Goal: Book appointment/travel/reservation

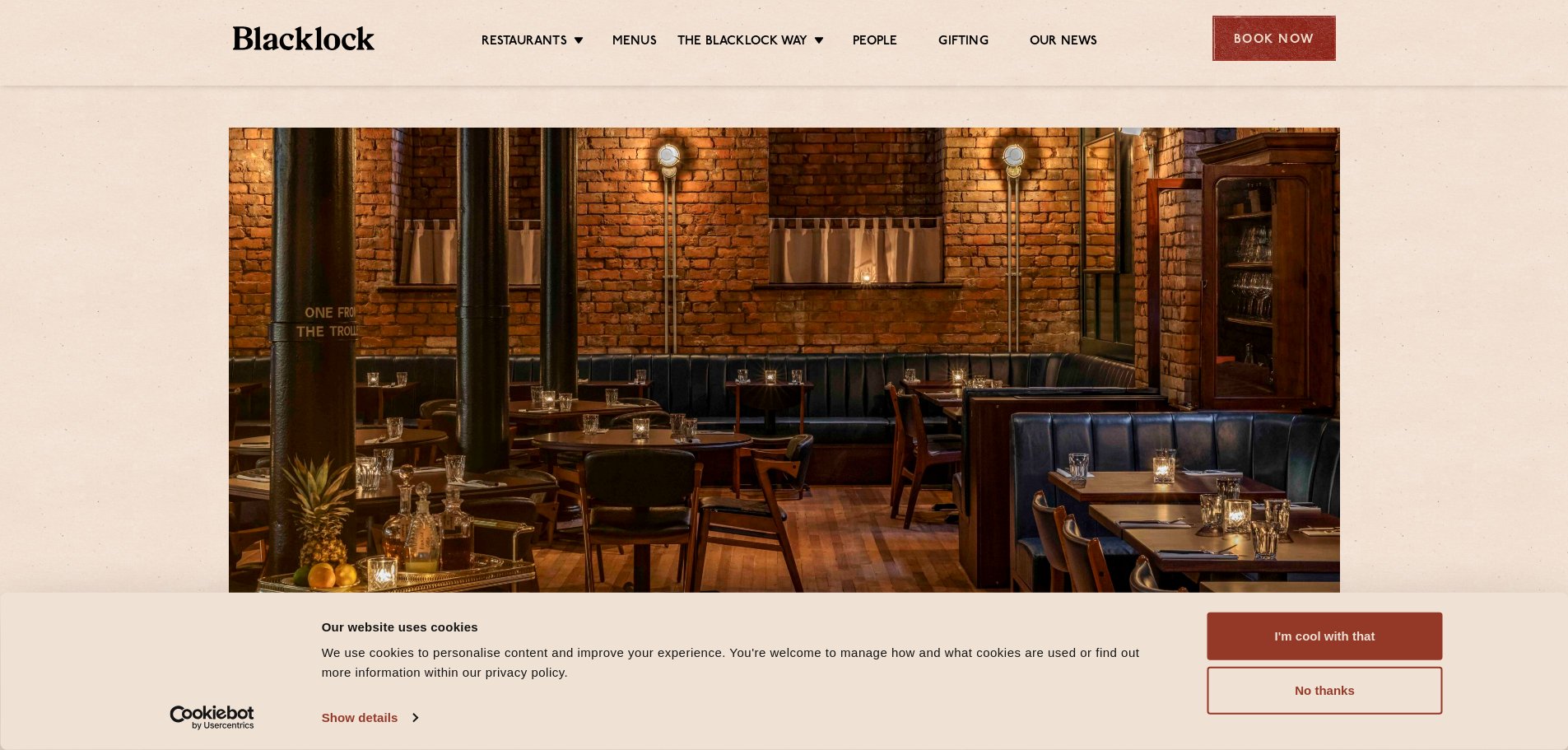
click at [1251, 35] on div "Book Now" at bounding box center [1274, 38] width 123 height 46
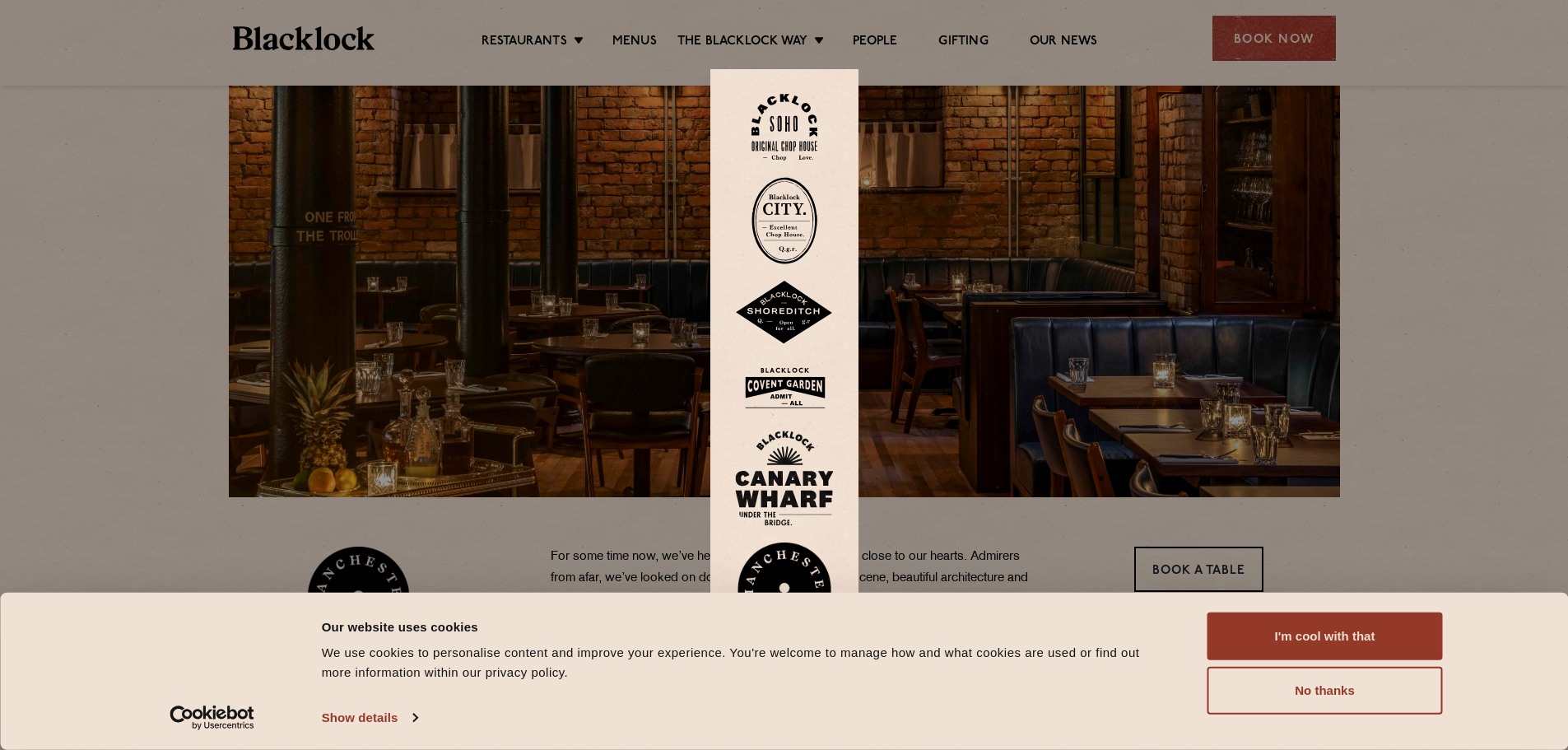
scroll to position [330, 0]
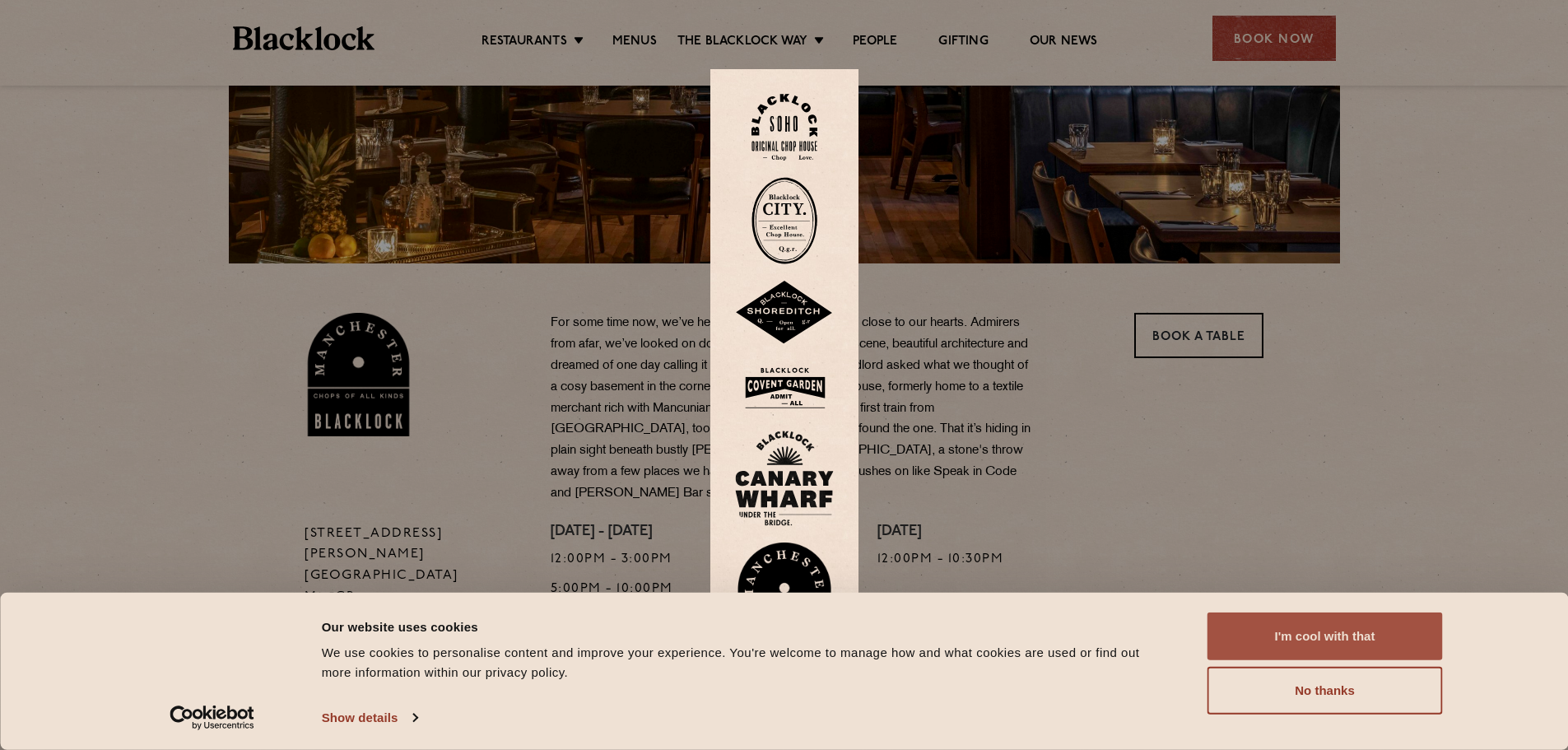
click at [1326, 642] on button "I'm cool with that" at bounding box center [1325, 636] width 235 height 48
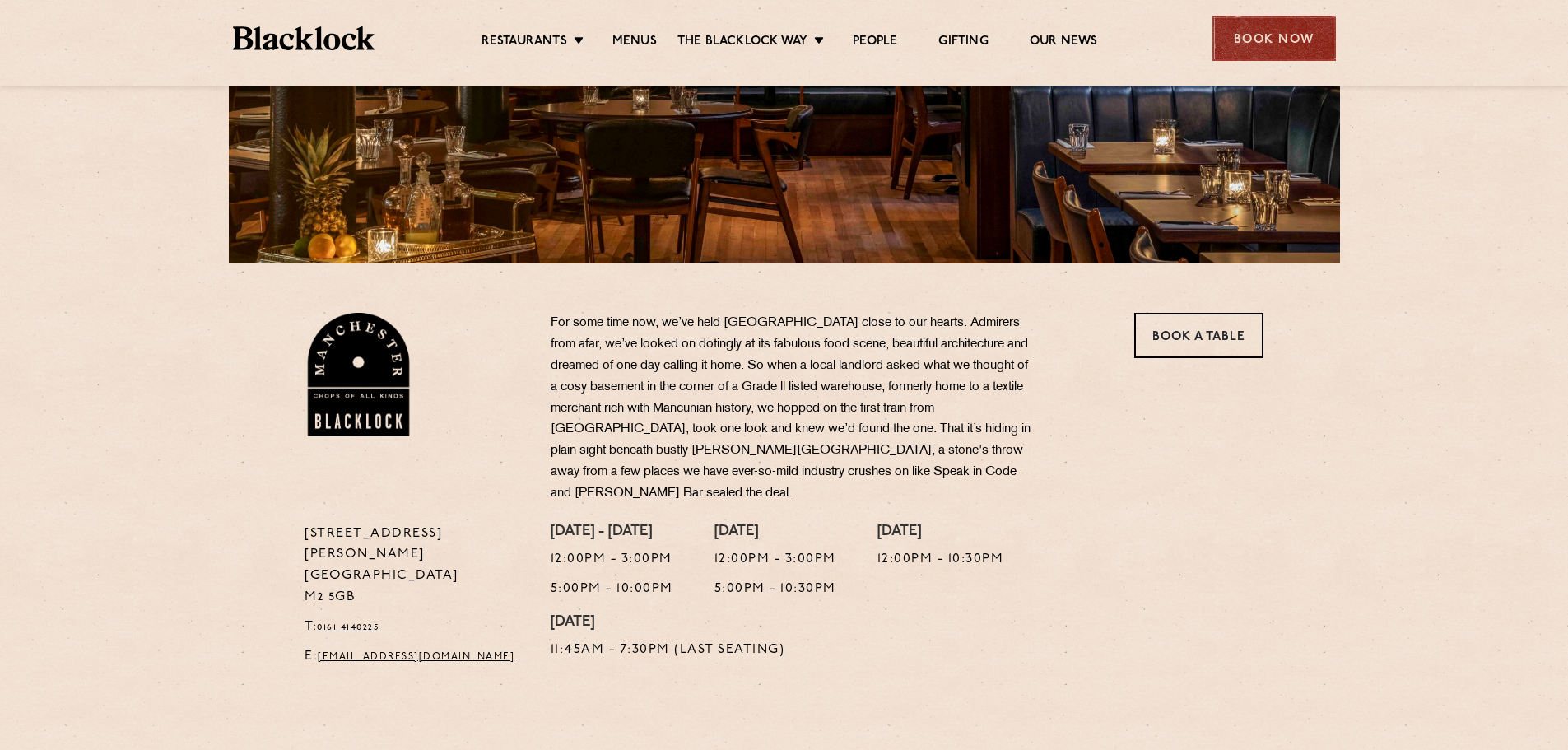
click at [1266, 29] on div "Book Now" at bounding box center [1274, 38] width 123 height 46
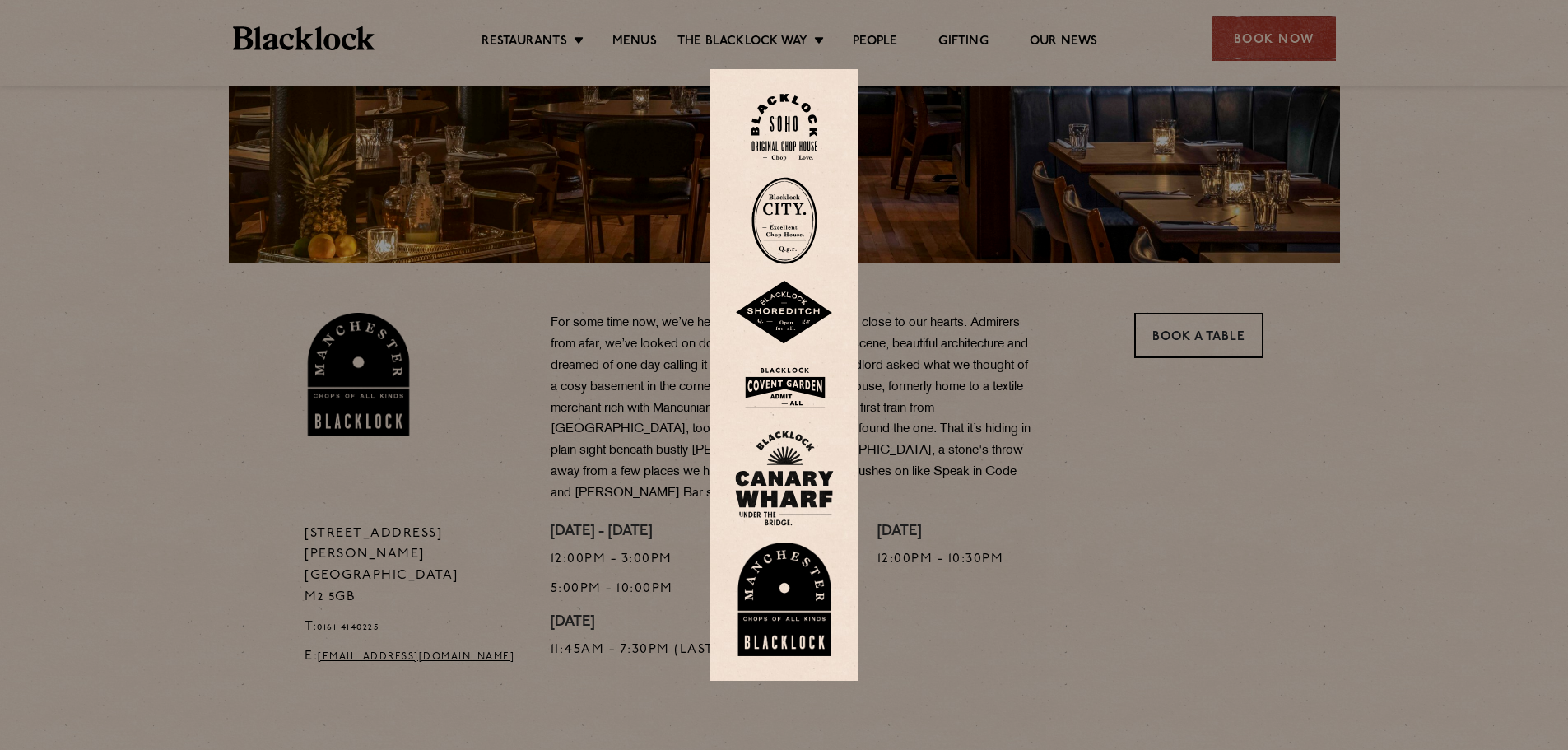
click at [789, 578] on img at bounding box center [784, 599] width 99 height 114
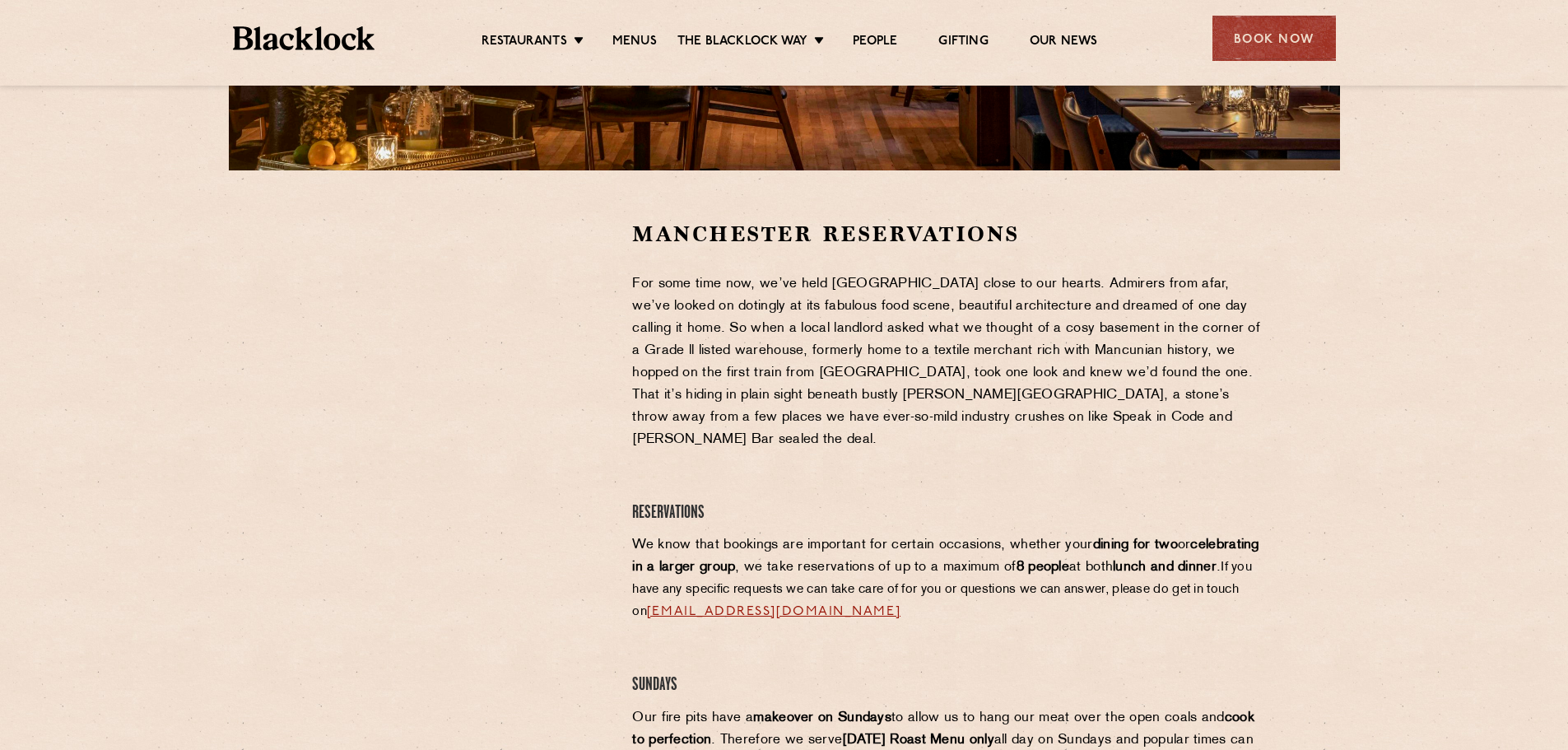
scroll to position [412, 0]
